Goal: Task Accomplishment & Management: Manage account settings

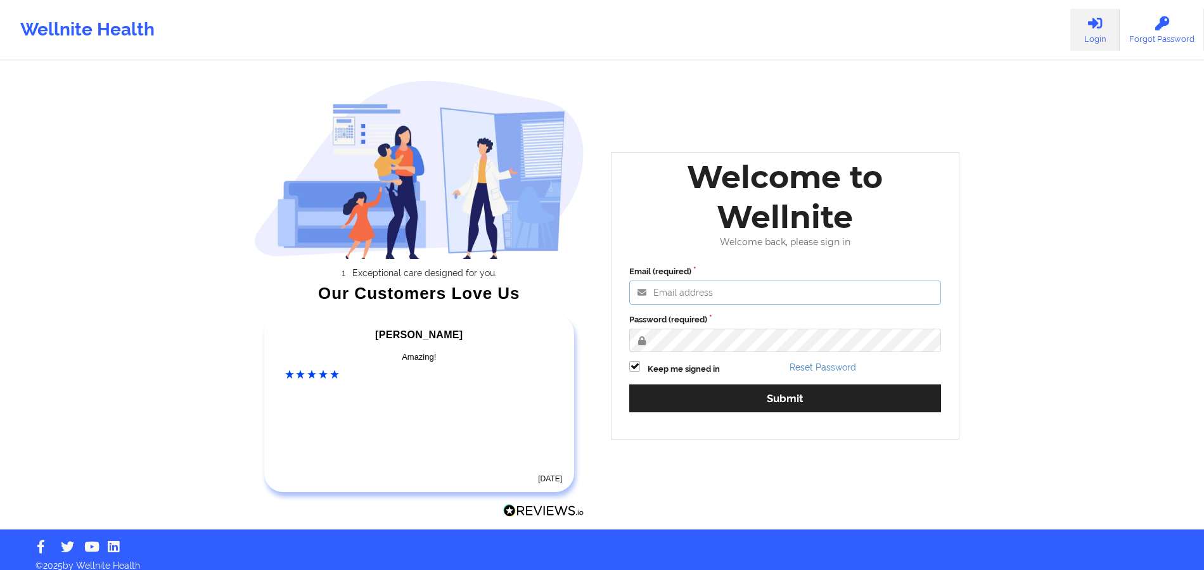
type input "[PERSON_NAME][EMAIL_ADDRESS][DOMAIN_NAME]"
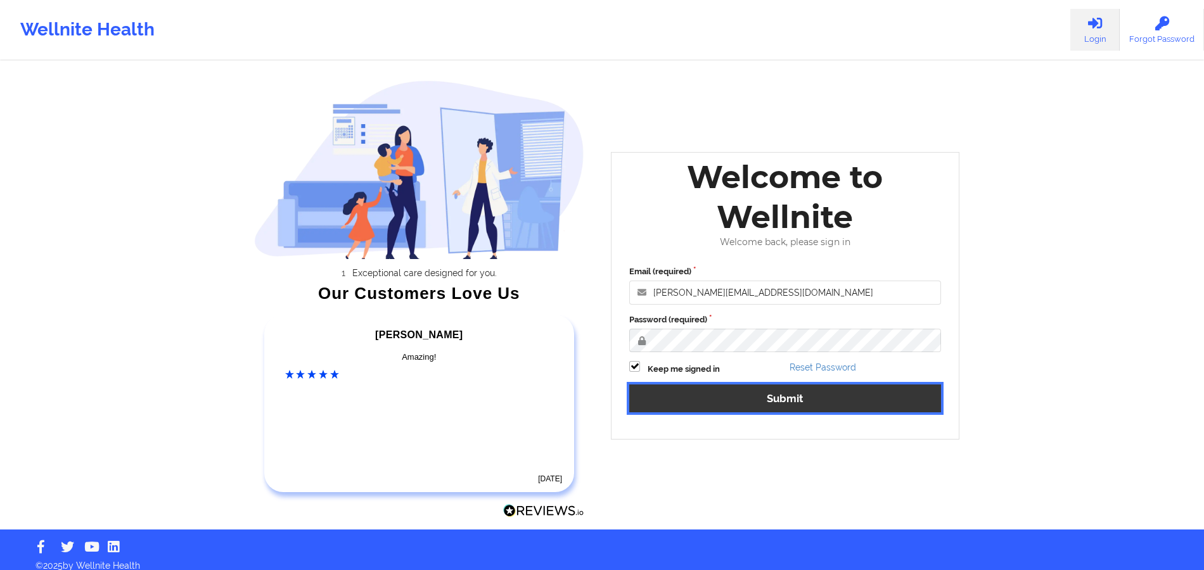
click at [704, 403] on button "Submit" at bounding box center [785, 398] width 312 height 27
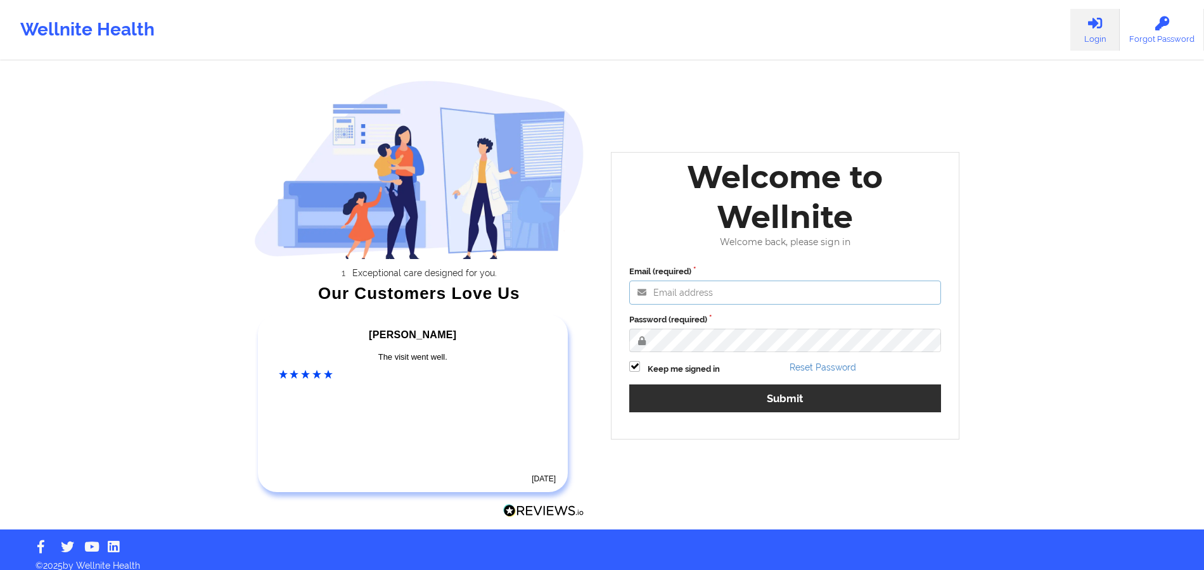
type input "[PERSON_NAME][EMAIL_ADDRESS][DOMAIN_NAME]"
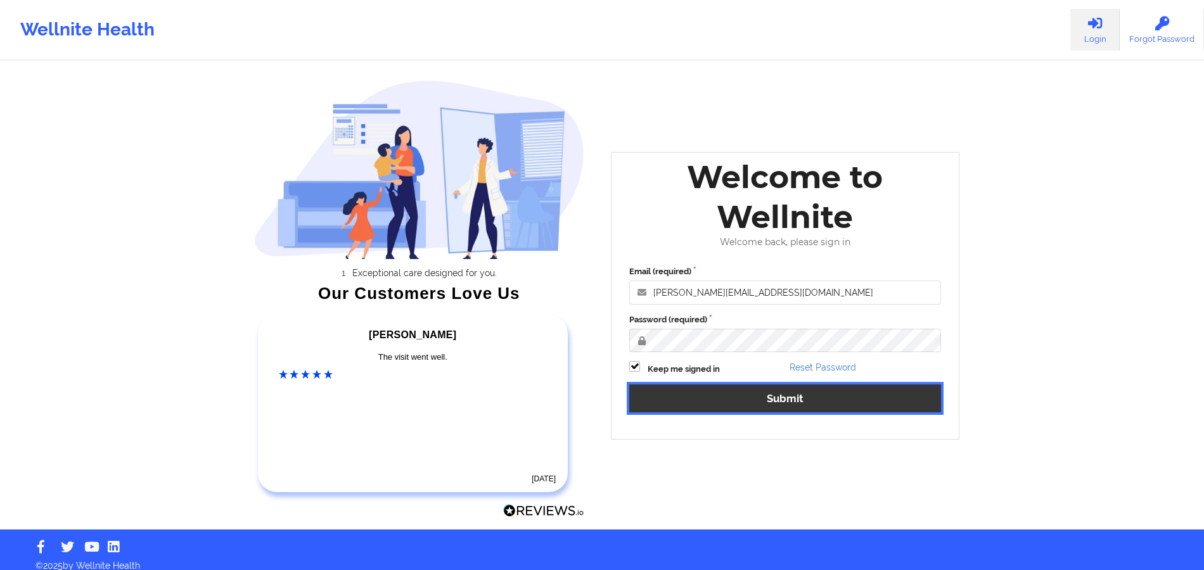
drag, startPoint x: 688, startPoint y: 387, endPoint x: 545, endPoint y: 279, distance: 178.7
click at [688, 386] on button "Submit" at bounding box center [785, 398] width 312 height 27
